Goal: Transaction & Acquisition: Purchase product/service

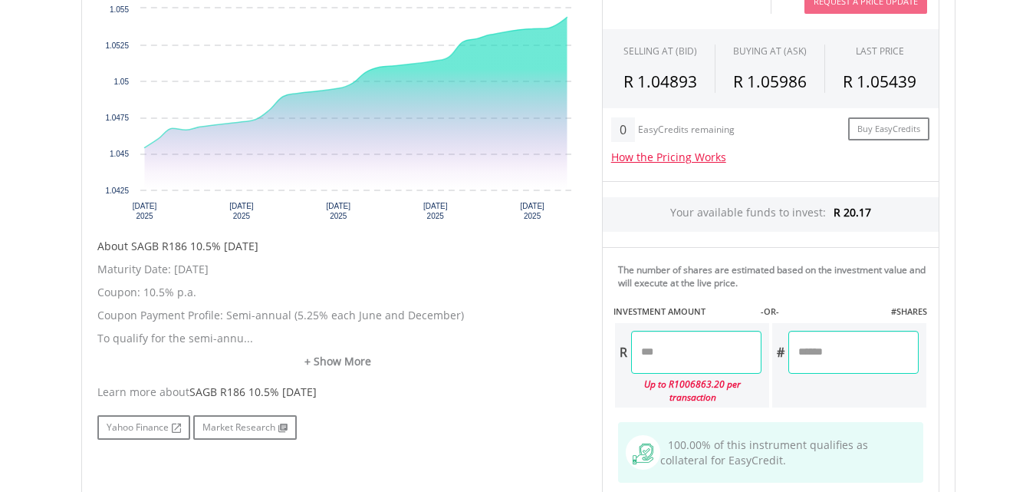
scroll to position [552, 0]
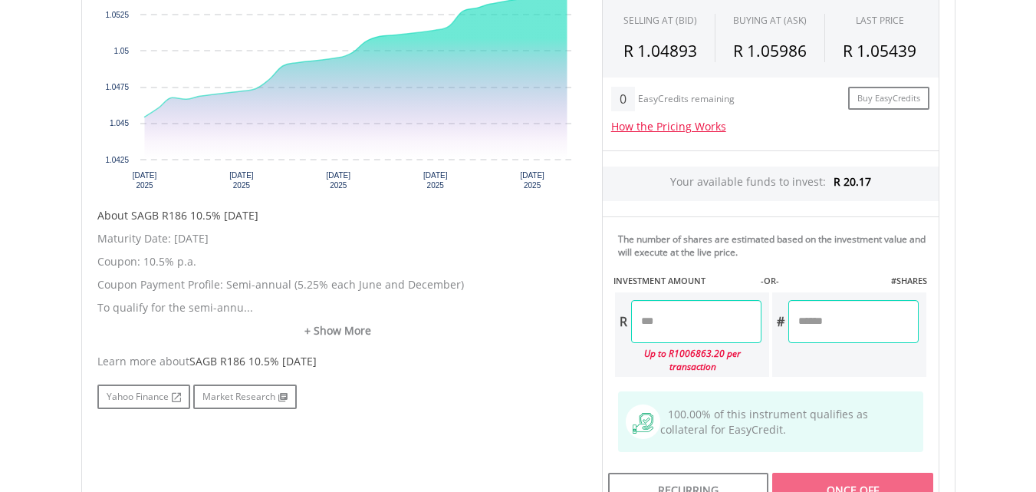
click at [677, 320] on input "number" at bounding box center [696, 321] width 130 height 43
type input "**"
type input "*****"
click at [815, 325] on div "Last Updated Price: 15-min. Delay* Price Update Cost: 1 Credits Request A Price…" at bounding box center [771, 217] width 361 height 596
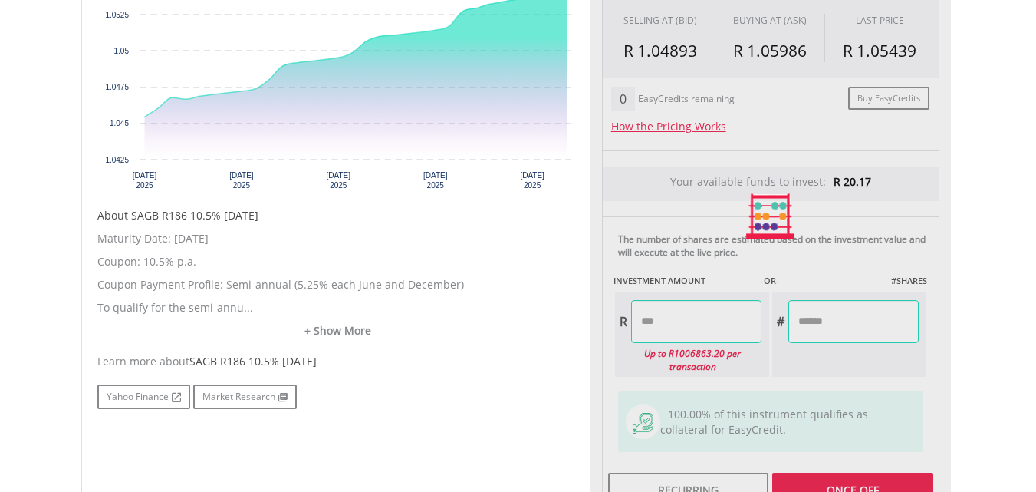
type input "******"
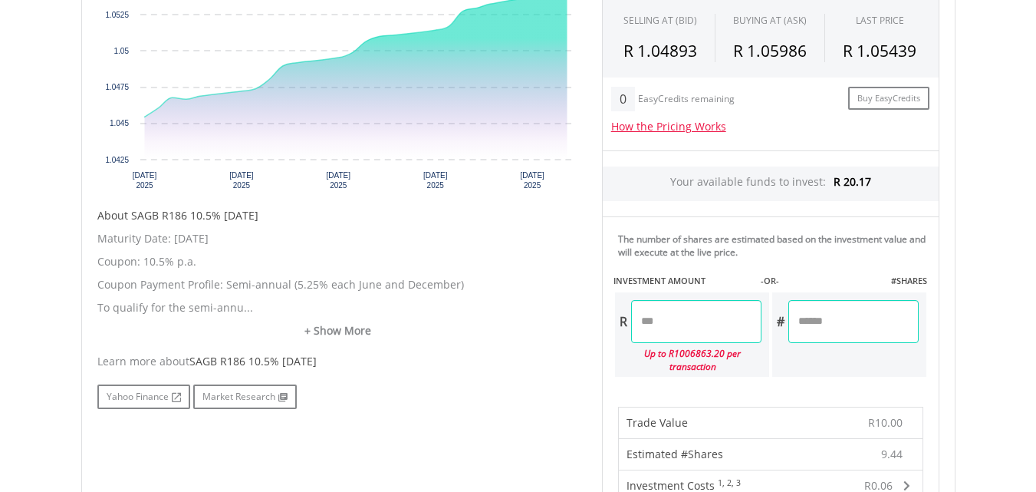
scroll to position [982, 0]
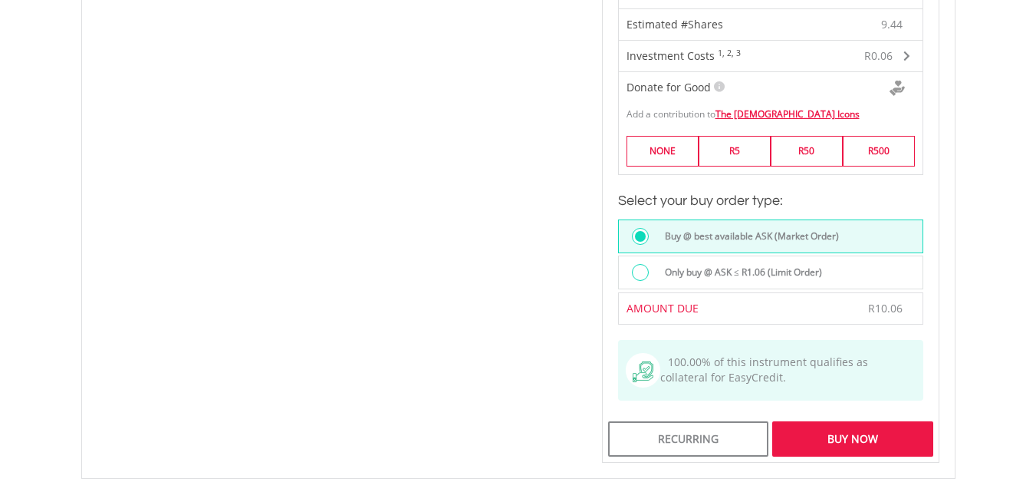
click at [832, 440] on div "Buy Now" at bounding box center [852, 438] width 160 height 35
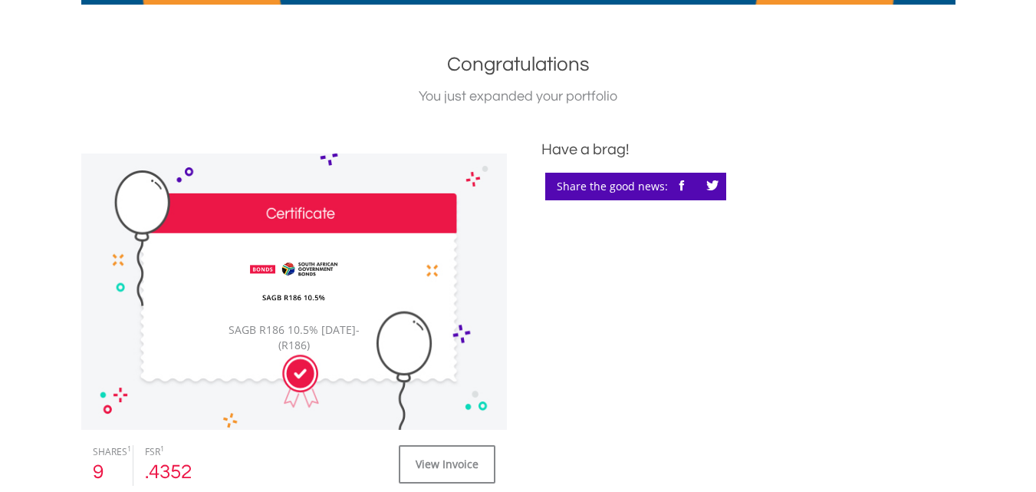
scroll to position [245, 0]
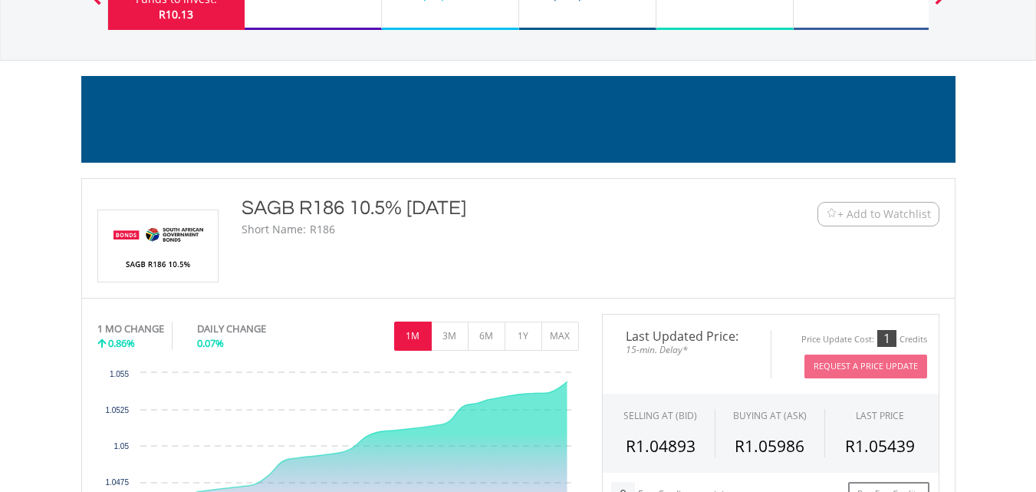
scroll to position [153, 0]
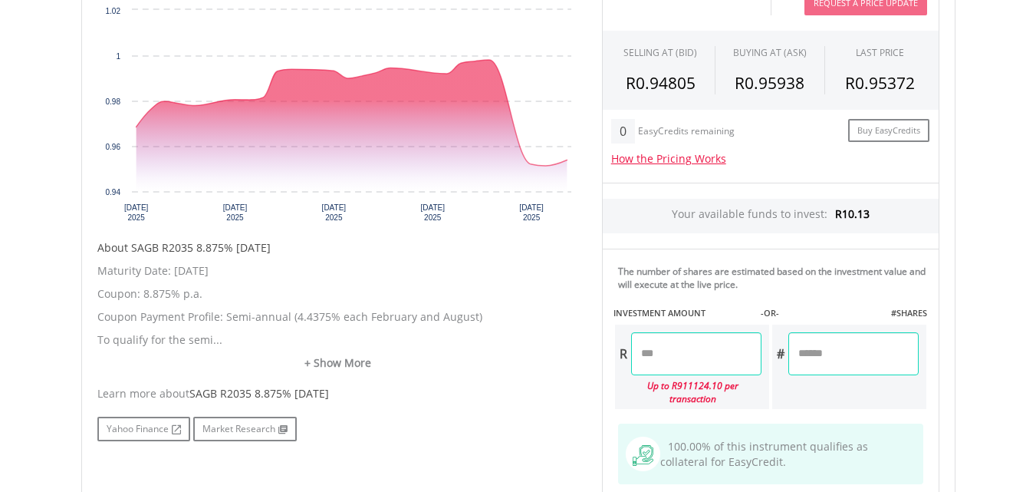
scroll to position [522, 0]
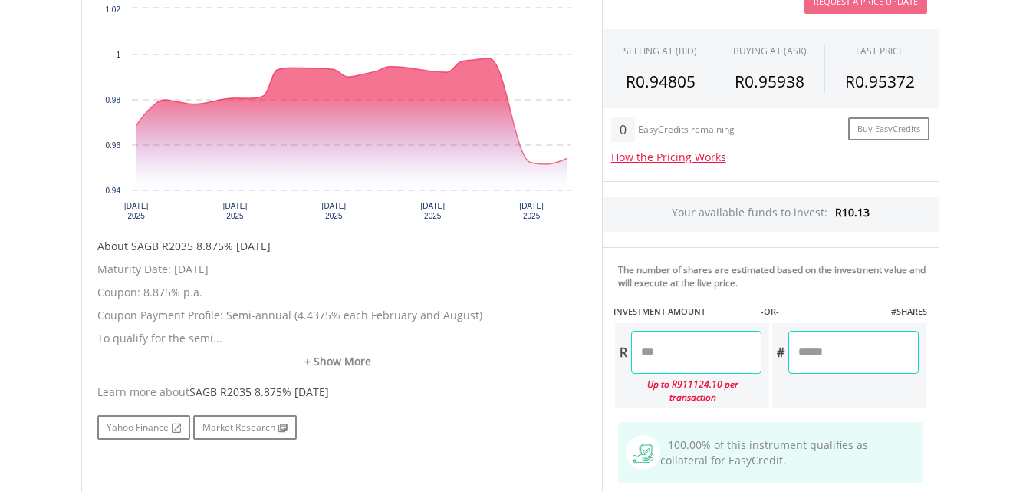
click at [729, 352] on input "number" at bounding box center [696, 352] width 130 height 43
type input "*"
type input "****"
click at [804, 357] on div "Last Updated Price: 15-min. Delay* Price Update Cost: 1 Credits Request A Price…" at bounding box center [771, 247] width 361 height 596
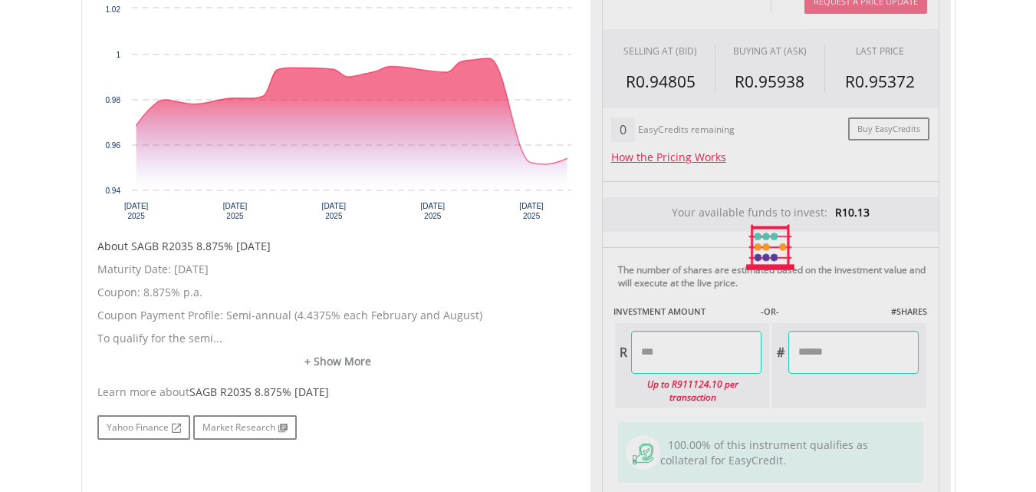
type input "******"
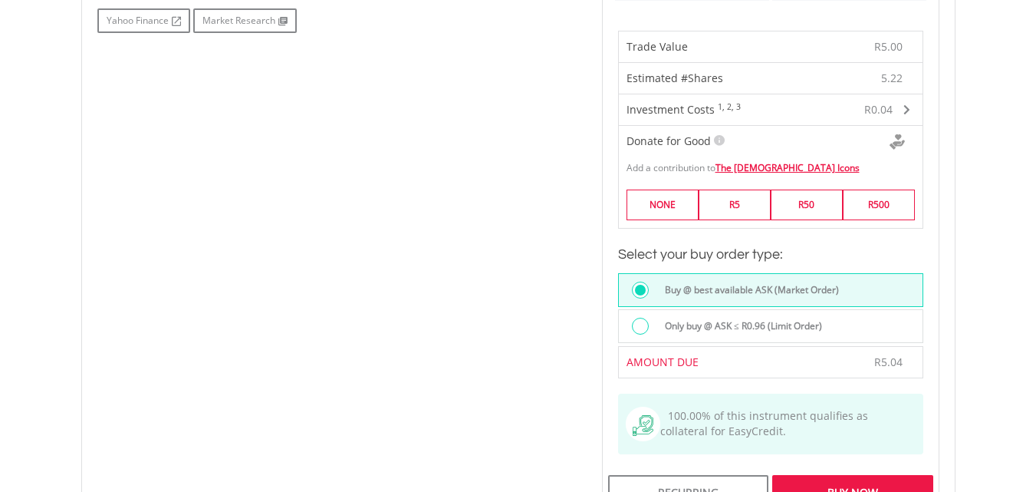
scroll to position [951, 0]
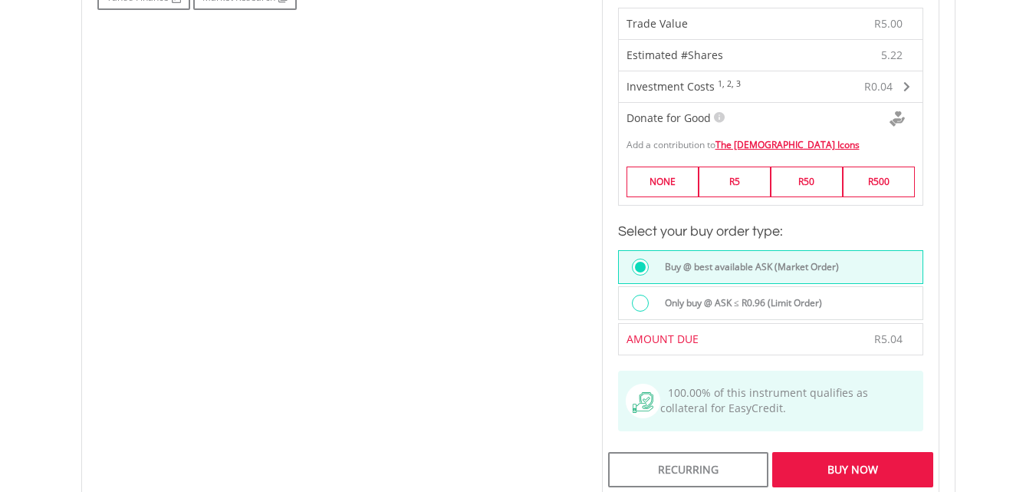
click at [819, 453] on div "Buy Now" at bounding box center [852, 469] width 160 height 35
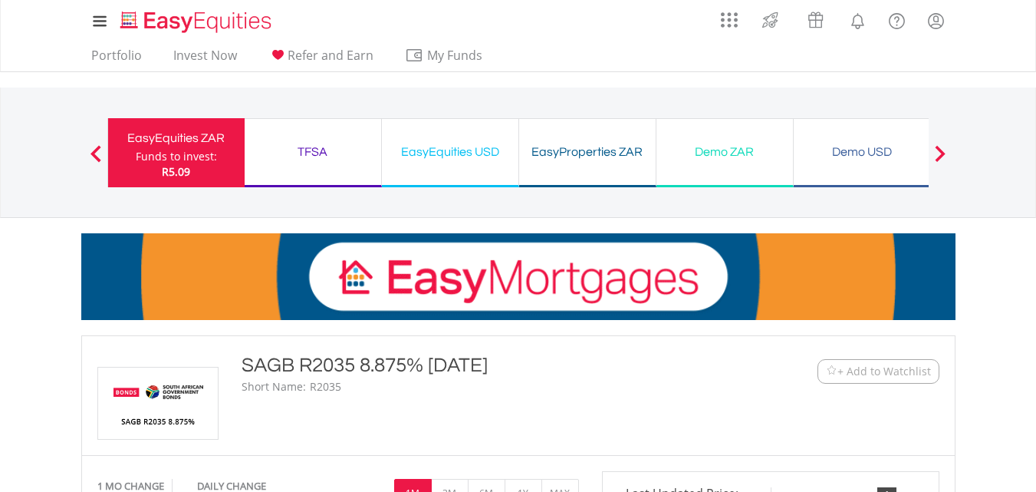
scroll to position [845, 0]
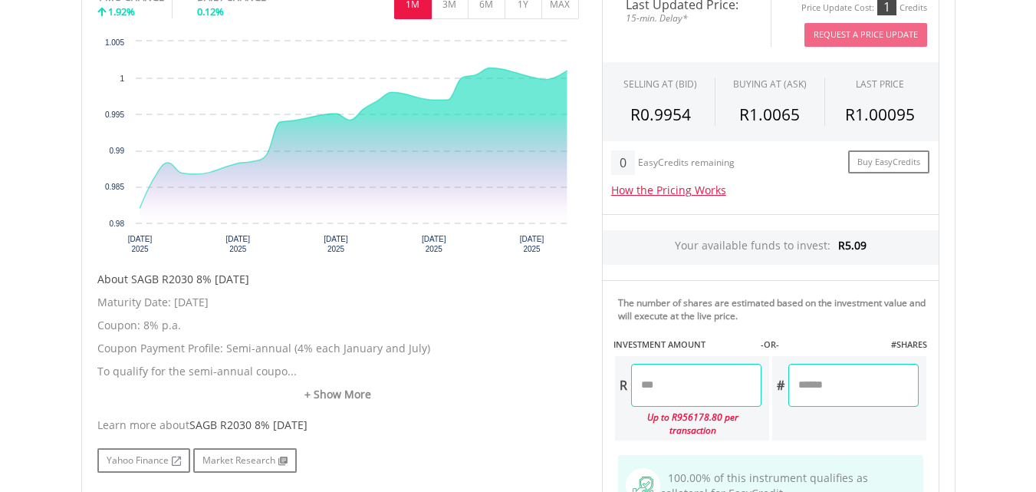
scroll to position [491, 0]
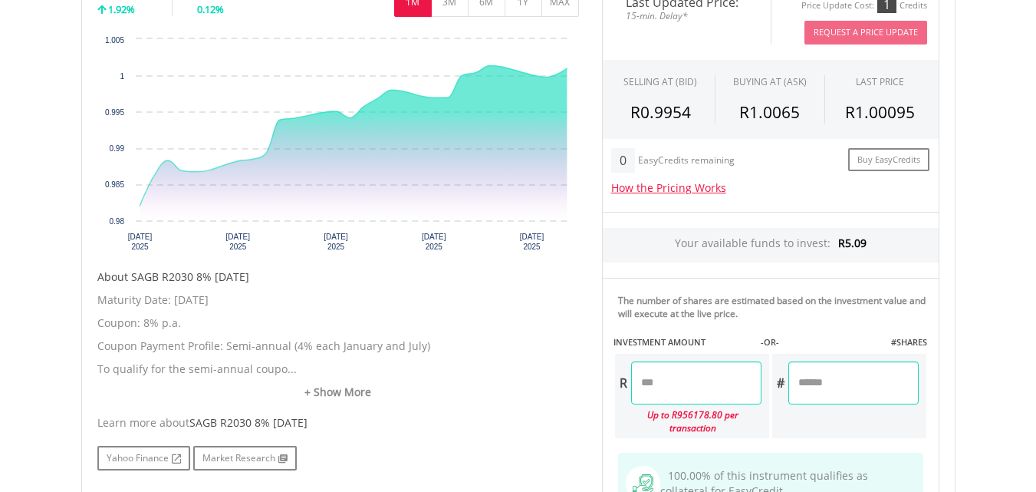
click at [688, 402] on input "number" at bounding box center [696, 382] width 130 height 43
type input "*"
type input "****"
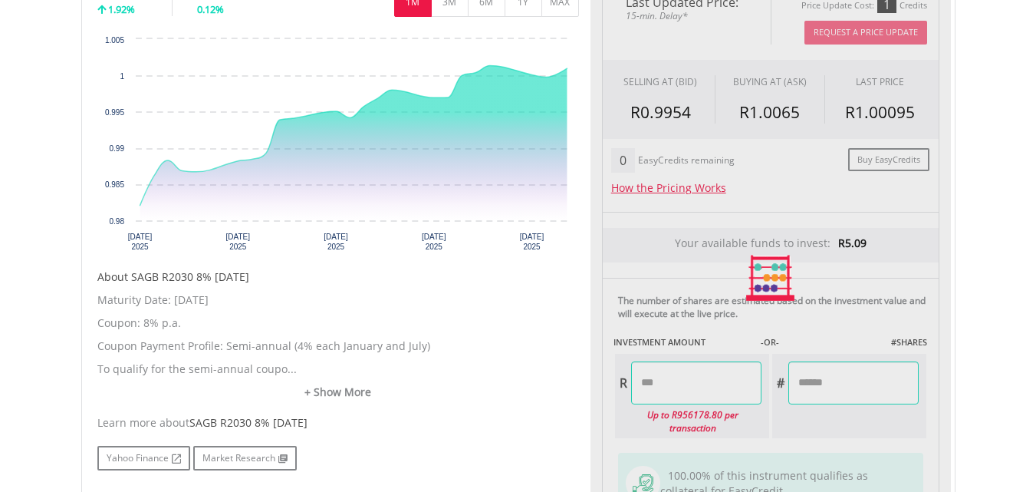
click at [831, 390] on div "Last Updated Price: 15-min. Delay* Price Update Cost: 1 Credits Request A Price…" at bounding box center [771, 278] width 361 height 596
type input "******"
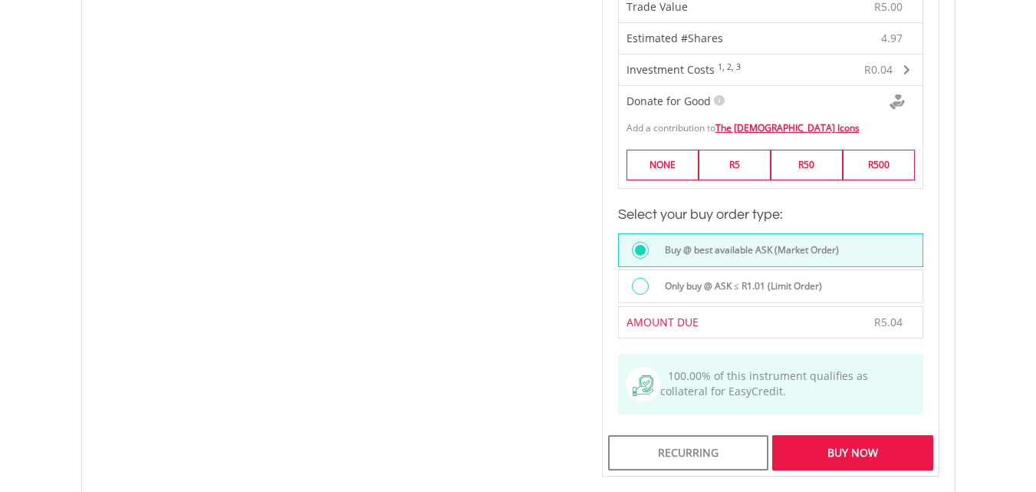
scroll to position [982, 0]
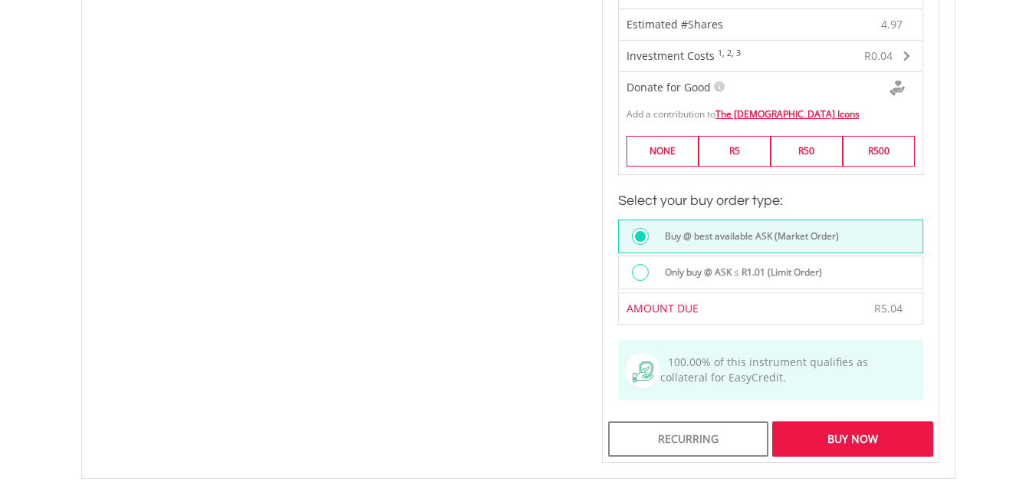
click at [914, 427] on div "Buy Now" at bounding box center [852, 438] width 160 height 35
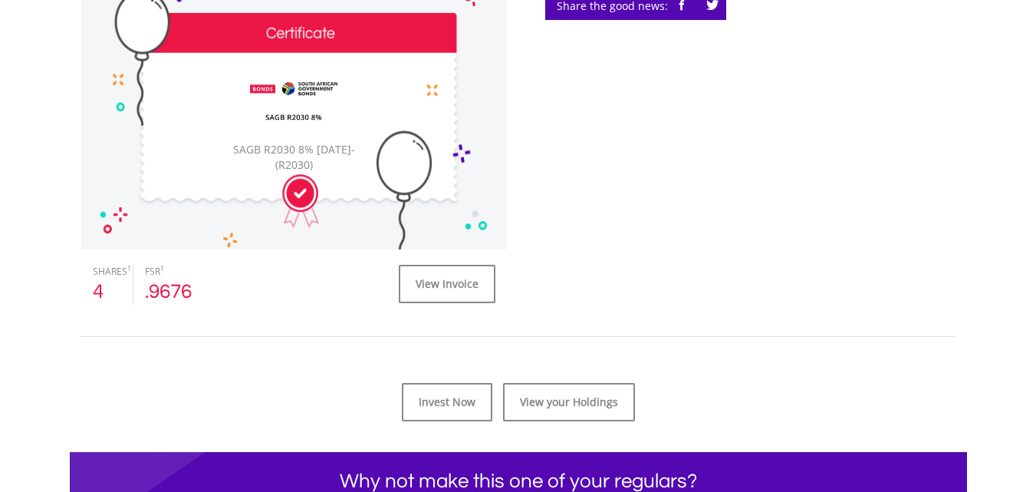
scroll to position [491, 0]
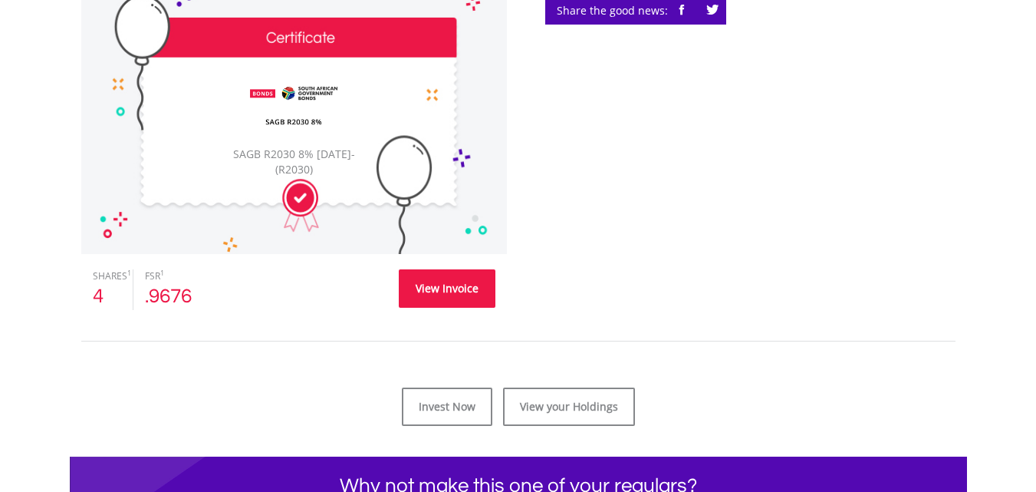
click at [439, 295] on link "View Invoice" at bounding box center [447, 288] width 97 height 38
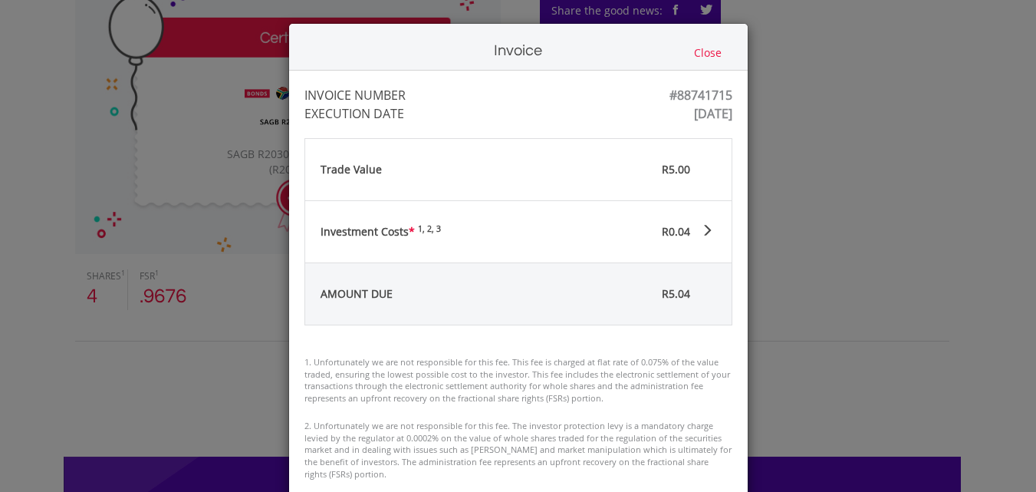
click at [653, 360] on li "1. Unfortunately we are not responsible for this fee. This fee is charged at fl…" at bounding box center [519, 380] width 428 height 48
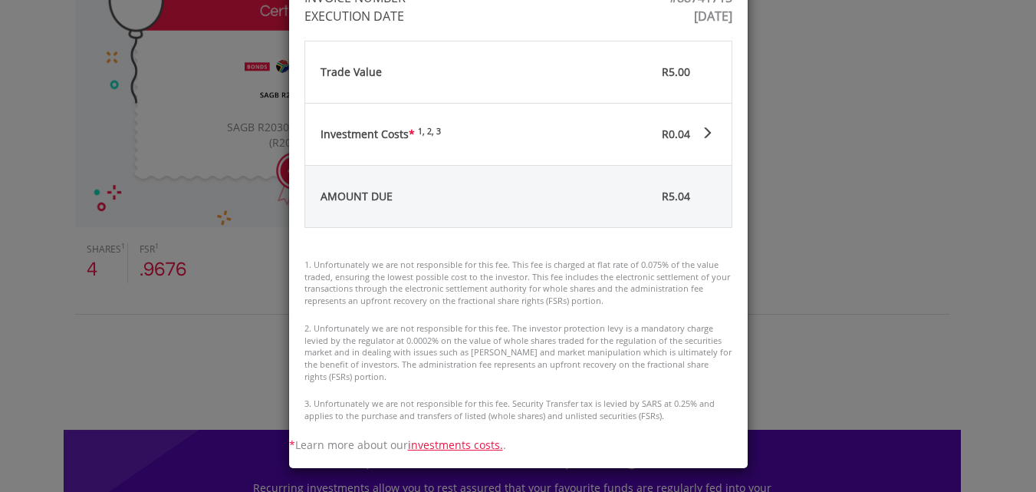
scroll to position [552, 0]
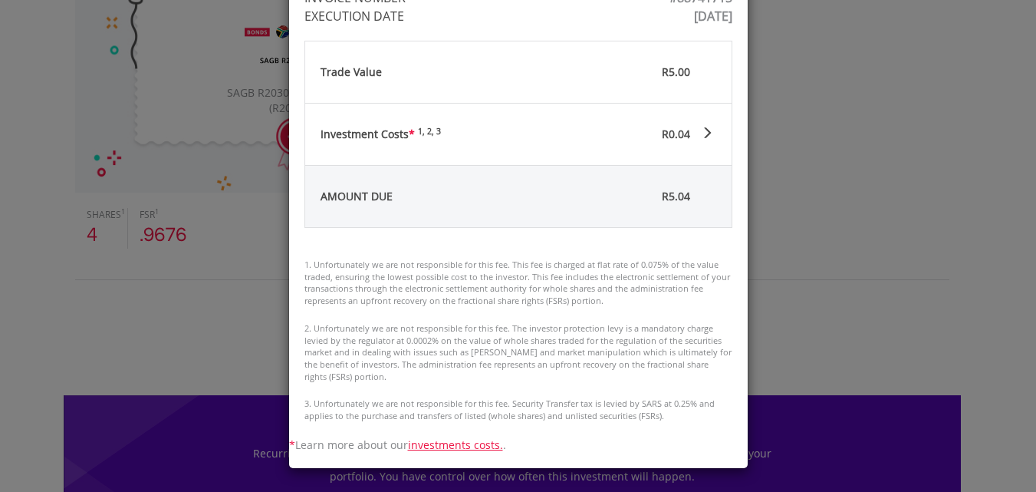
click at [766, 45] on div "Invoice Close INVOICE NUMBER #88741715 EXECUTION DATE Wed Aug 20 12:20:36 UTC 2…" at bounding box center [518, 246] width 1036 height 492
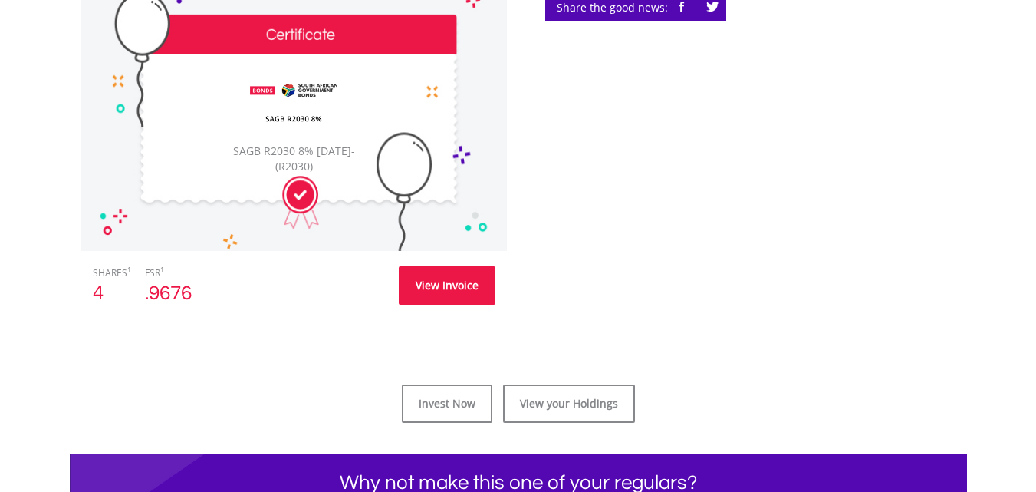
scroll to position [491, 0]
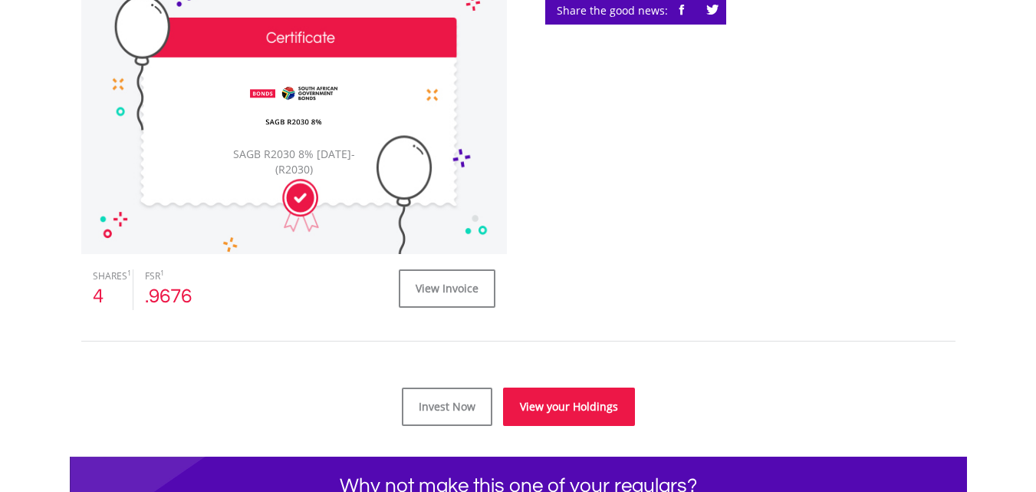
click at [564, 396] on link "View your Holdings" at bounding box center [569, 406] width 132 height 38
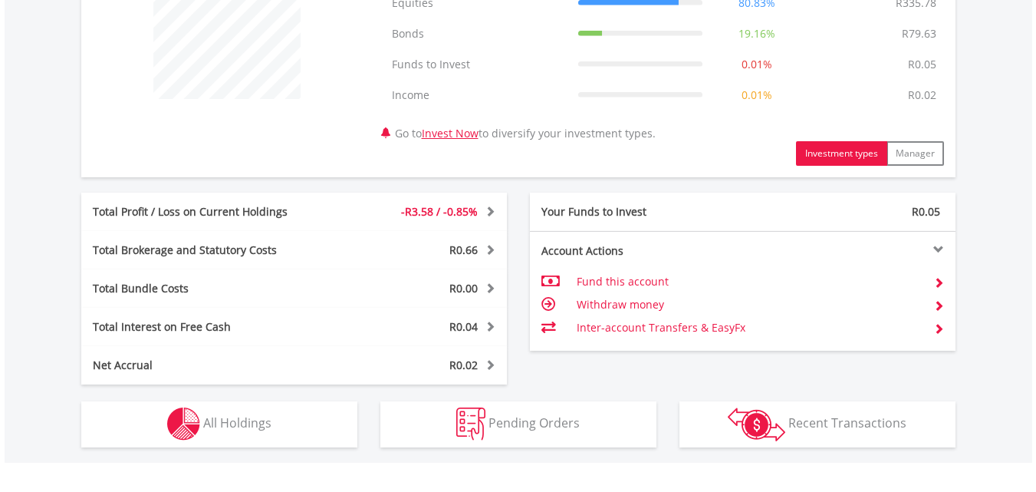
scroll to position [675, 0]
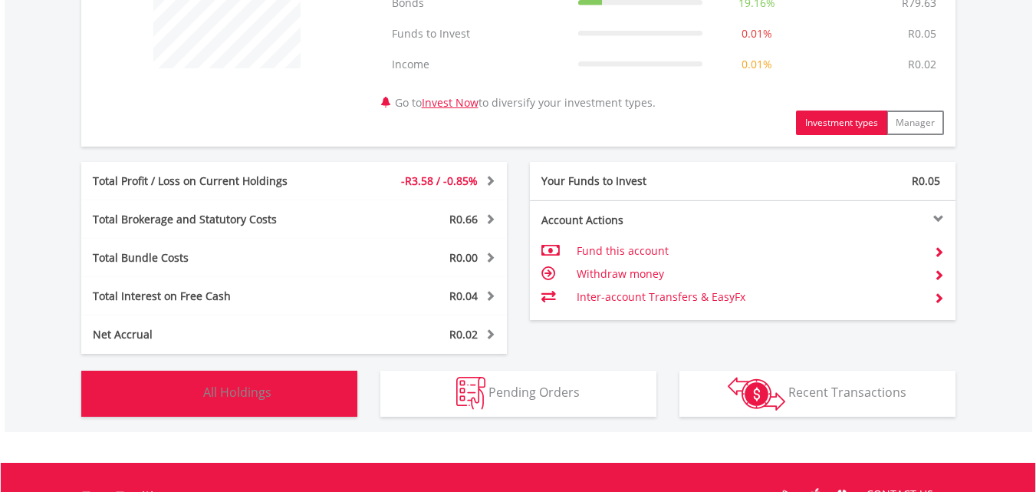
click at [336, 388] on button "Holdings All Holdings" at bounding box center [219, 394] width 276 height 46
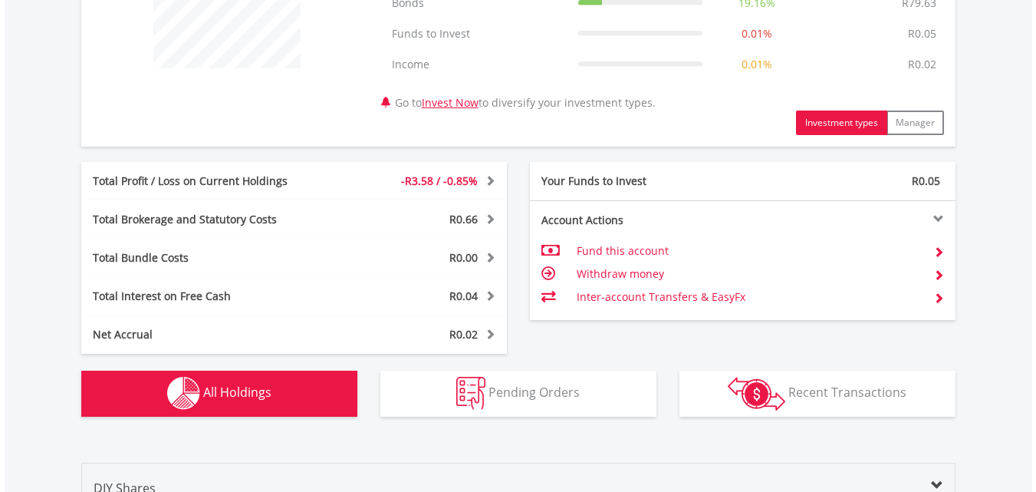
scroll to position [1138, 0]
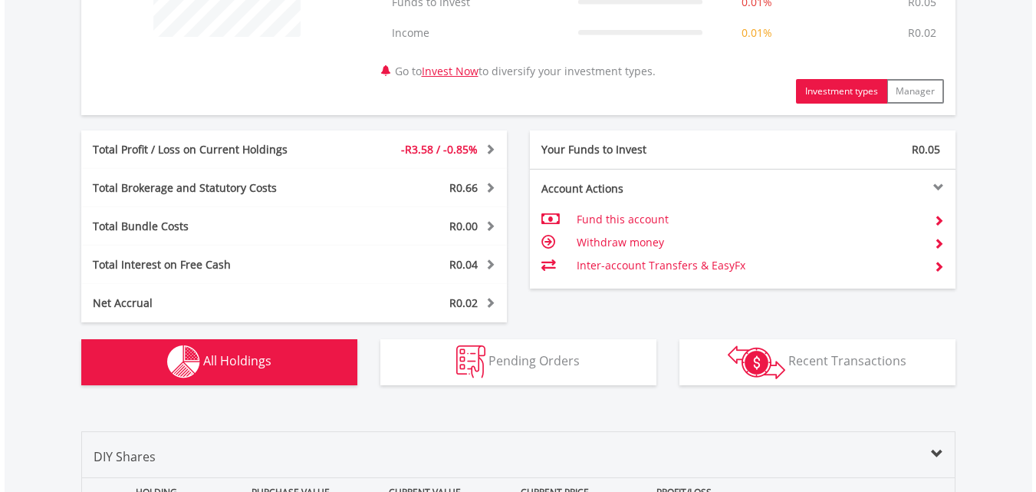
scroll to position [708, 0]
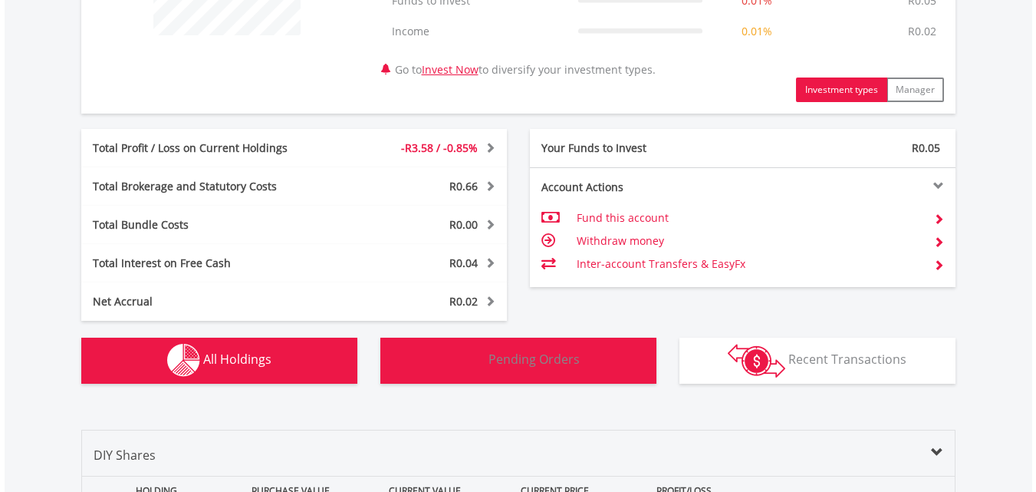
click at [592, 349] on button "Pending Orders Pending Orders" at bounding box center [518, 361] width 276 height 46
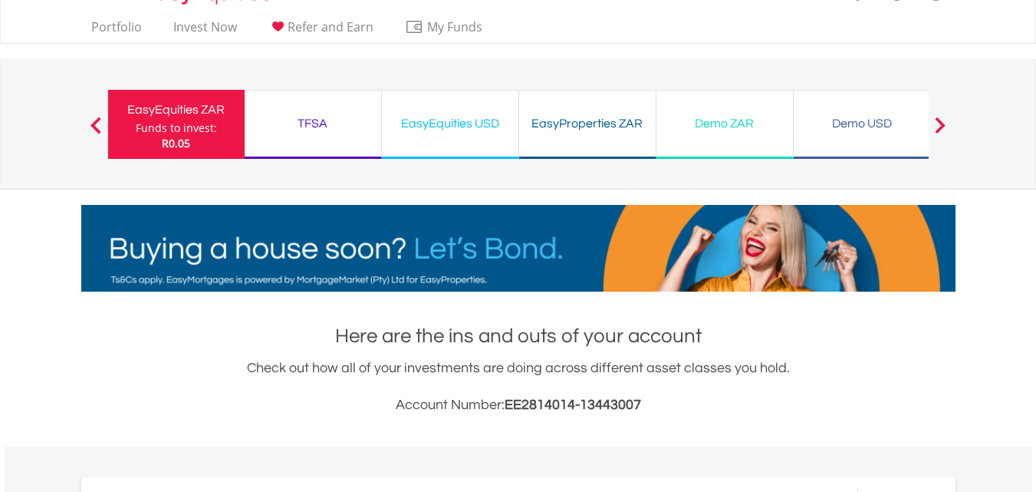
scroll to position [9, 0]
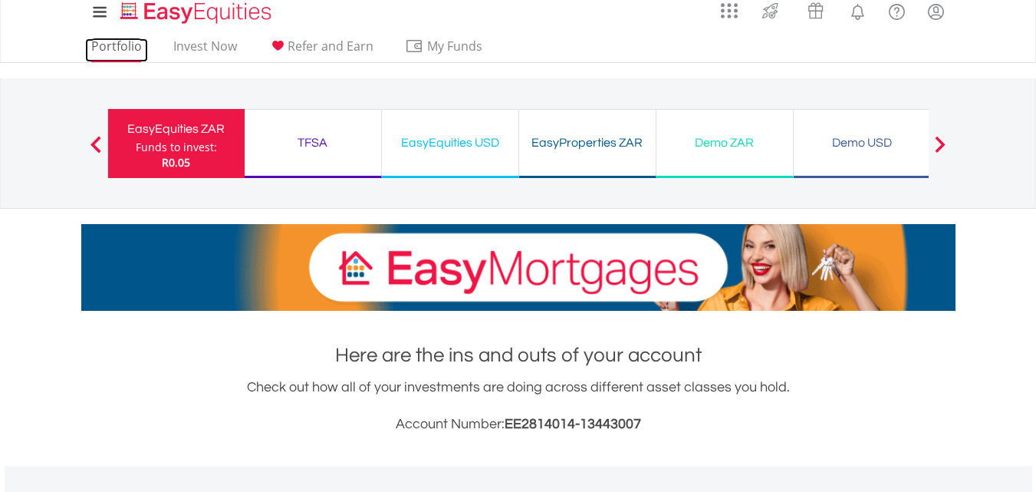
click at [127, 44] on link "Portfolio" at bounding box center [116, 50] width 63 height 24
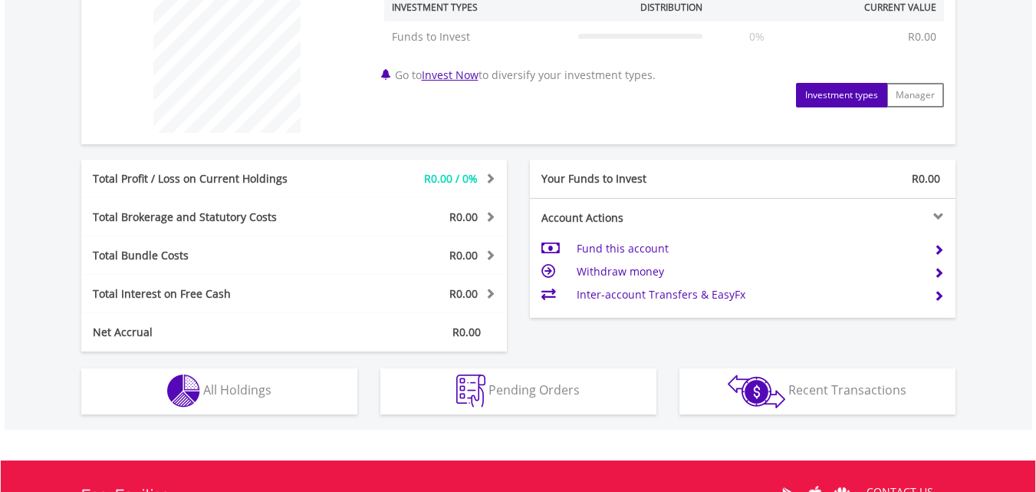
scroll to position [675, 0]
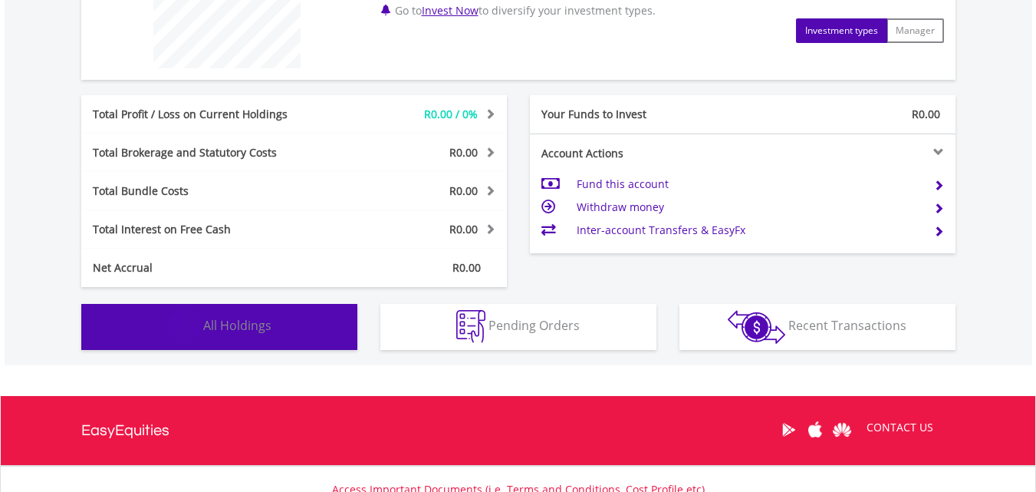
click at [244, 322] on span "All Holdings" at bounding box center [237, 325] width 68 height 17
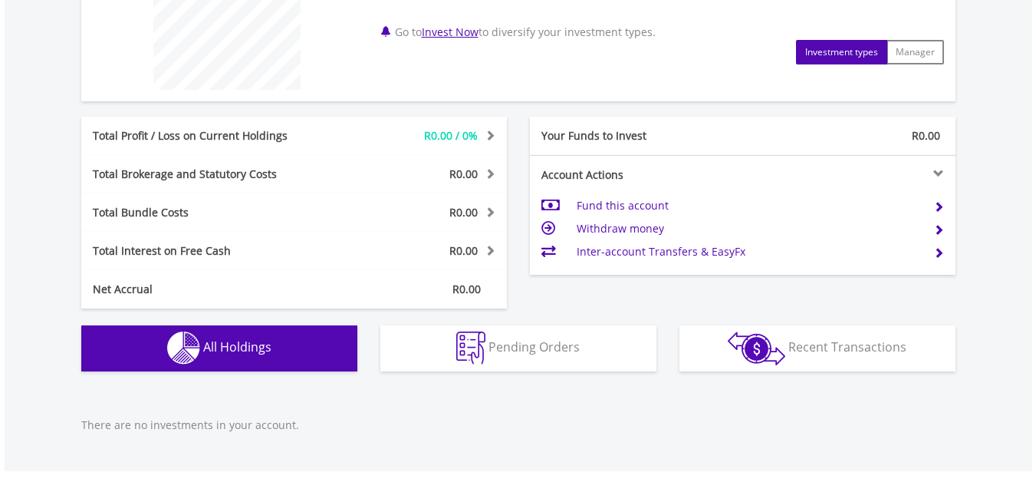
scroll to position [639, 0]
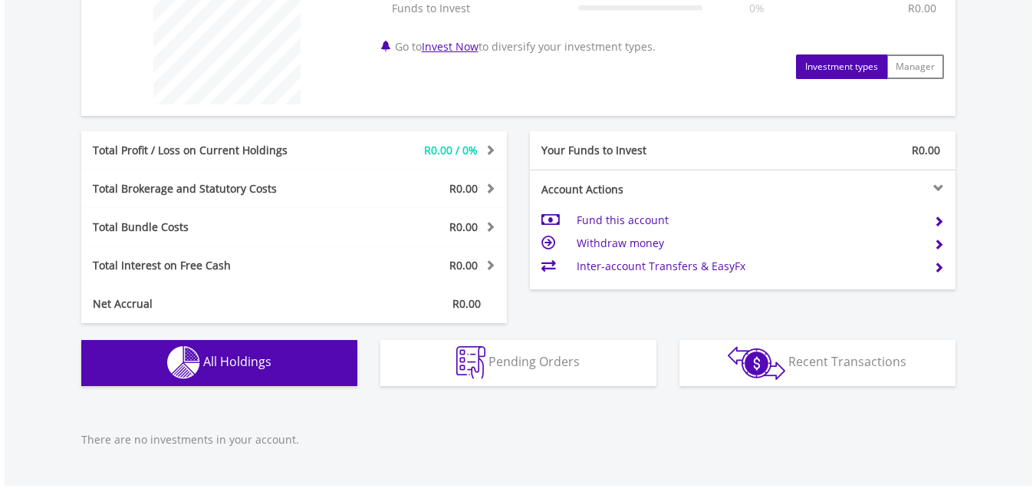
click at [932, 263] on td at bounding box center [933, 266] width 22 height 23
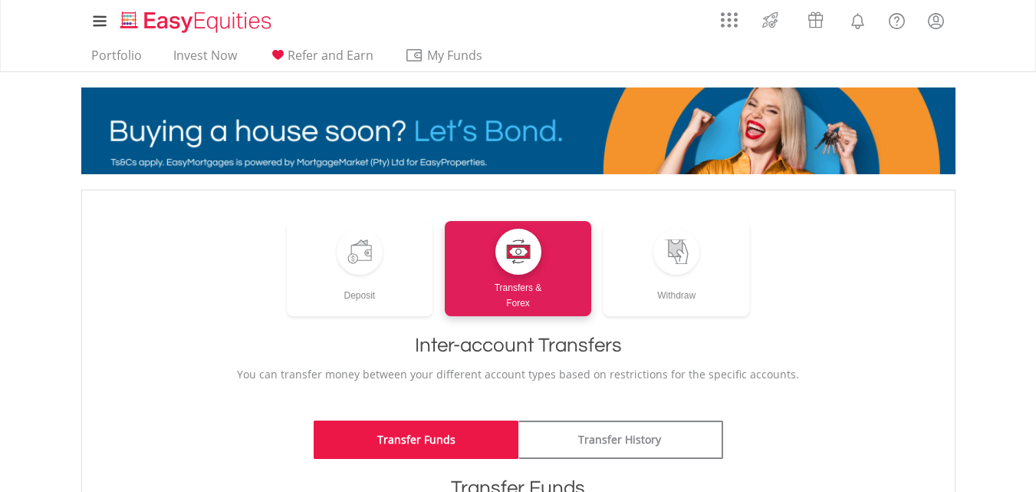
scroll to position [430, 0]
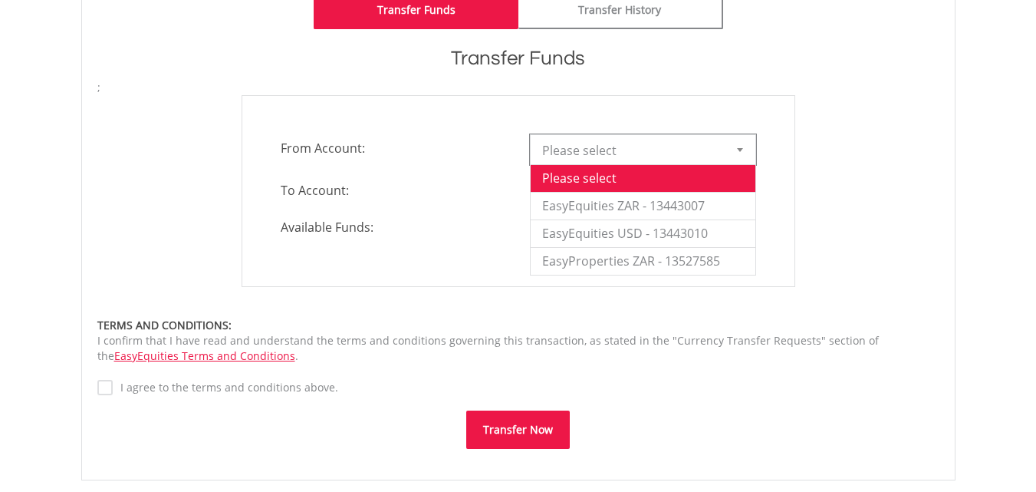
click at [738, 138] on div at bounding box center [740, 149] width 31 height 29
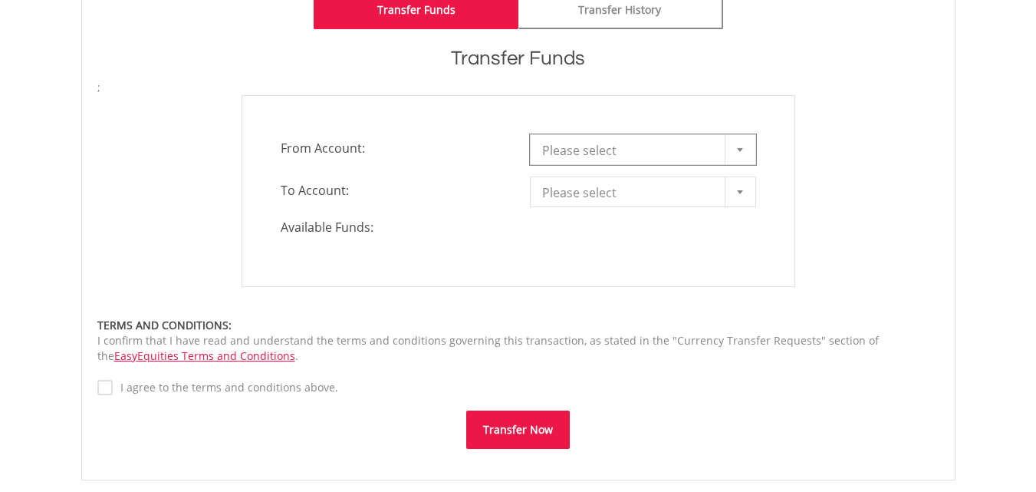
click at [738, 138] on div at bounding box center [740, 149] width 31 height 29
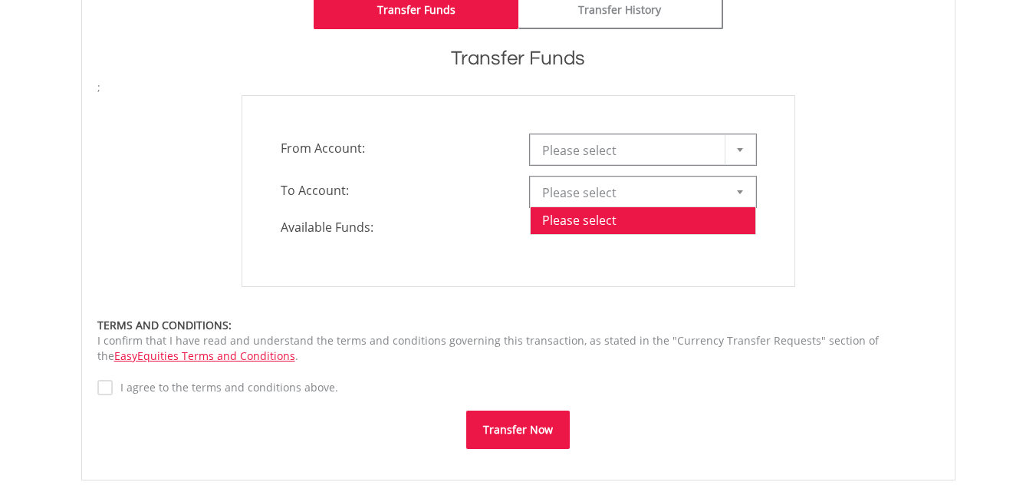
click at [738, 185] on div at bounding box center [740, 191] width 31 height 29
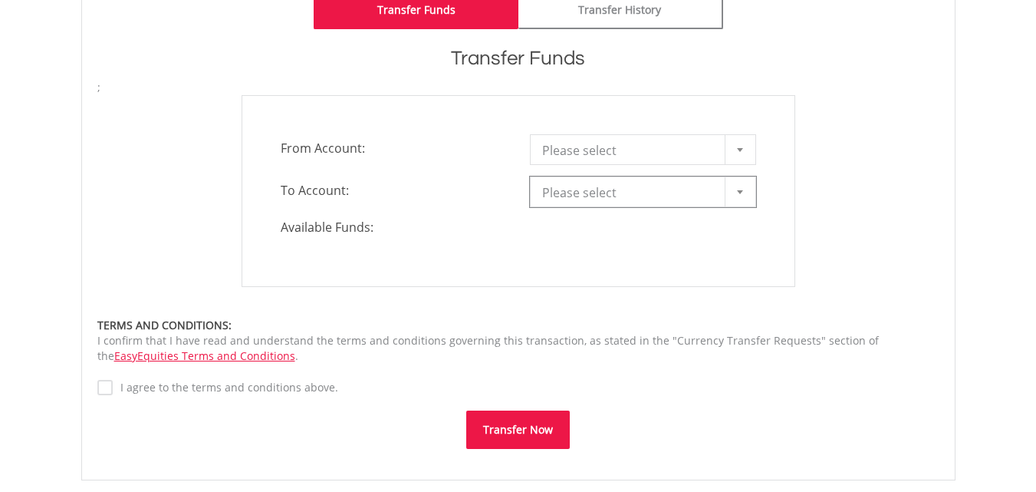
click at [738, 185] on div at bounding box center [740, 191] width 31 height 29
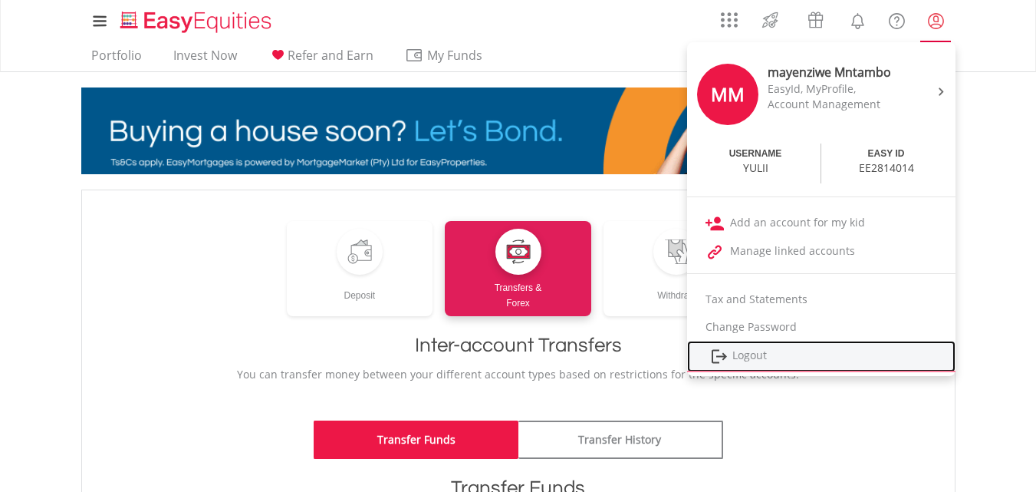
click at [759, 351] on link "Logout" at bounding box center [821, 356] width 268 height 31
